Goal: Find specific page/section: Find specific page/section

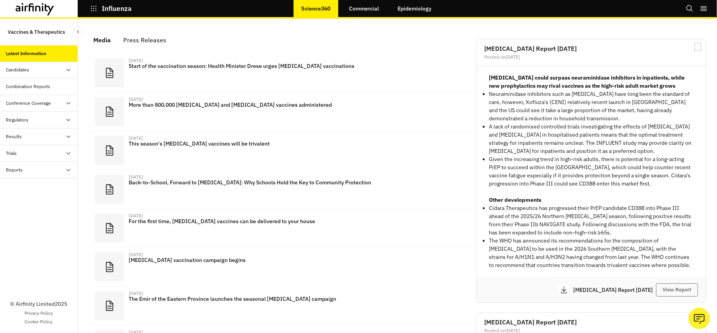
scroll to position [479, 225]
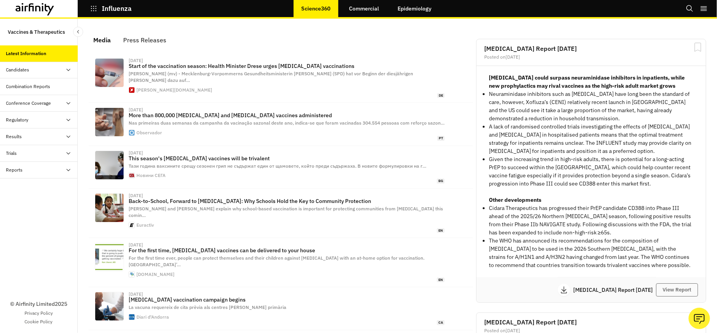
click at [40, 169] on div "Reports" at bounding box center [41, 170] width 71 height 7
click at [30, 191] on div "Reports" at bounding box center [39, 187] width 78 height 17
